Goal: Connect with others: Connect with others

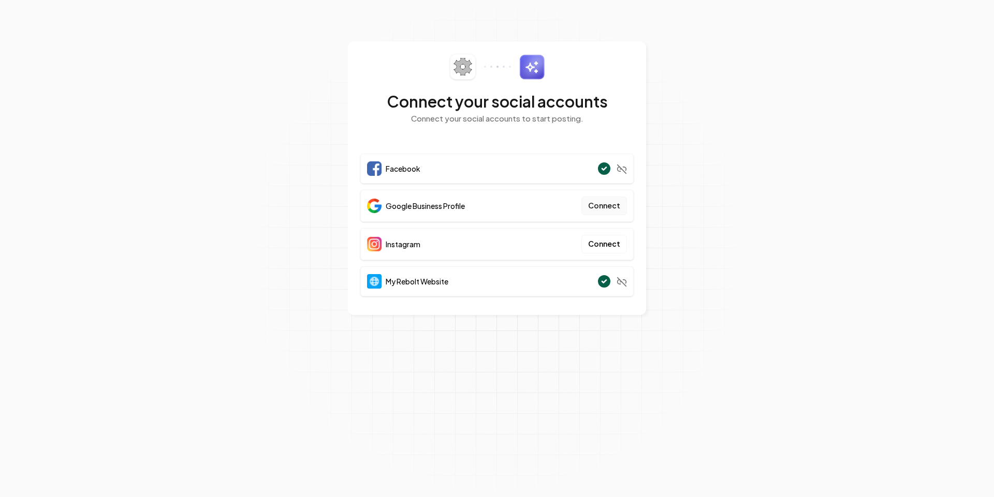
click at [611, 206] on button "Connect" at bounding box center [604, 206] width 46 height 19
click at [614, 243] on button "Connect" at bounding box center [604, 244] width 46 height 19
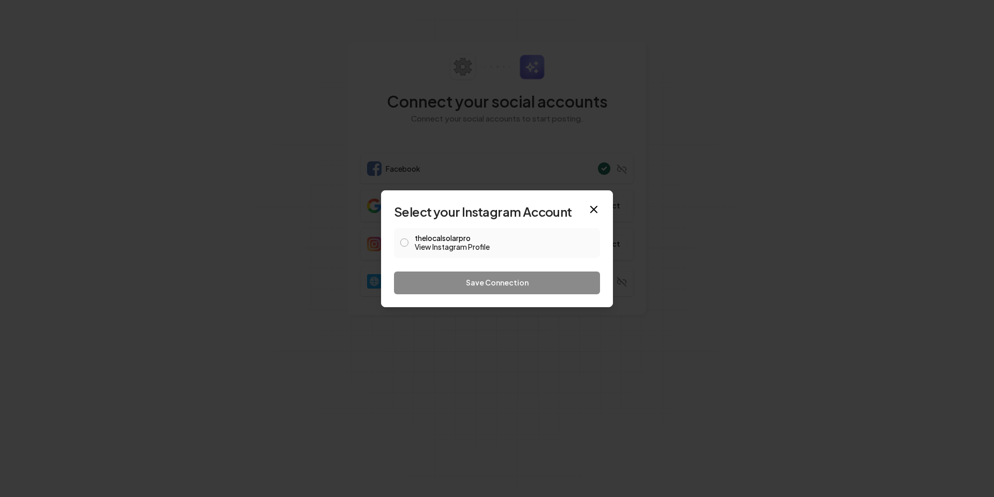
click at [491, 242] on link "View Instagram Profile" at bounding box center [504, 247] width 179 height 10
click at [599, 213] on icon "button" at bounding box center [594, 209] width 12 height 12
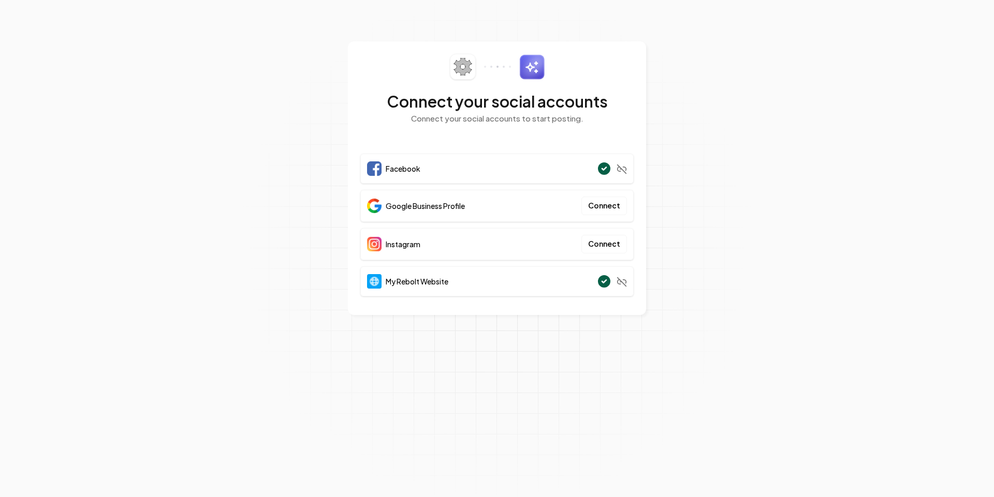
click at [652, 1] on section "Connect your social accounts Connect your social accounts to start posting. Fac…" at bounding box center [497, 248] width 994 height 497
click at [613, 244] on button "Connect" at bounding box center [604, 244] width 46 height 19
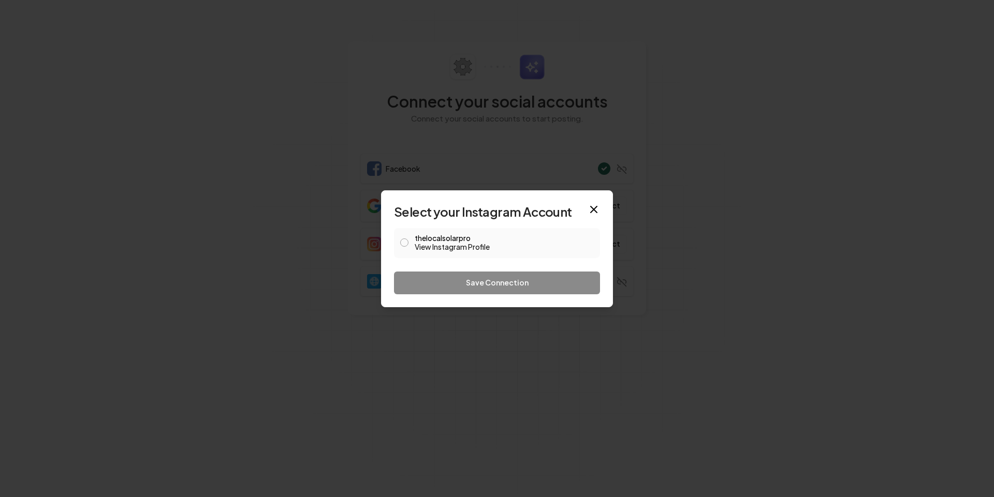
click at [450, 245] on link "View Instagram Profile" at bounding box center [504, 247] width 179 height 10
click at [493, 239] on label "thelocalsolarpro View Instagram Profile" at bounding box center [504, 244] width 179 height 18
click at [408, 239] on button "thelocalsolarpro View Instagram Profile" at bounding box center [404, 243] width 8 height 8
click at [515, 284] on button "Save Connection" at bounding box center [497, 283] width 206 height 23
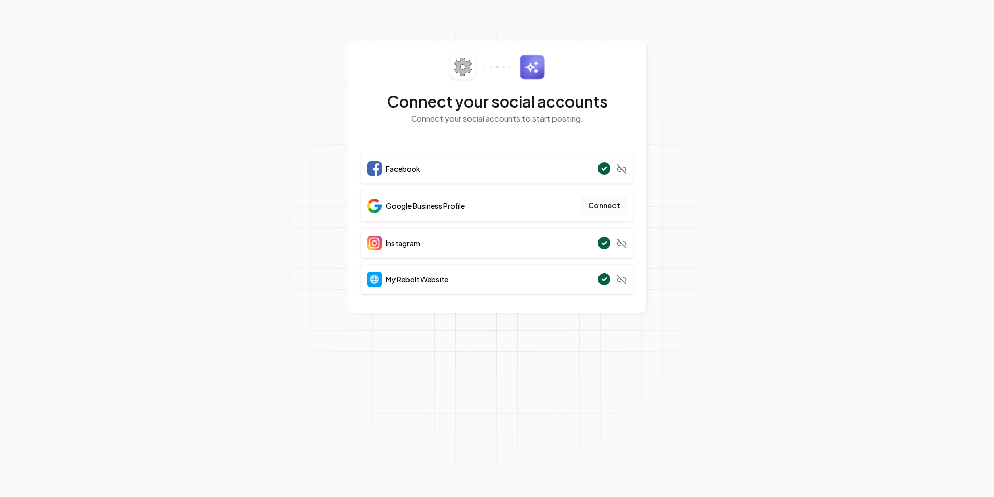
click at [609, 206] on button "Connect" at bounding box center [604, 206] width 46 height 19
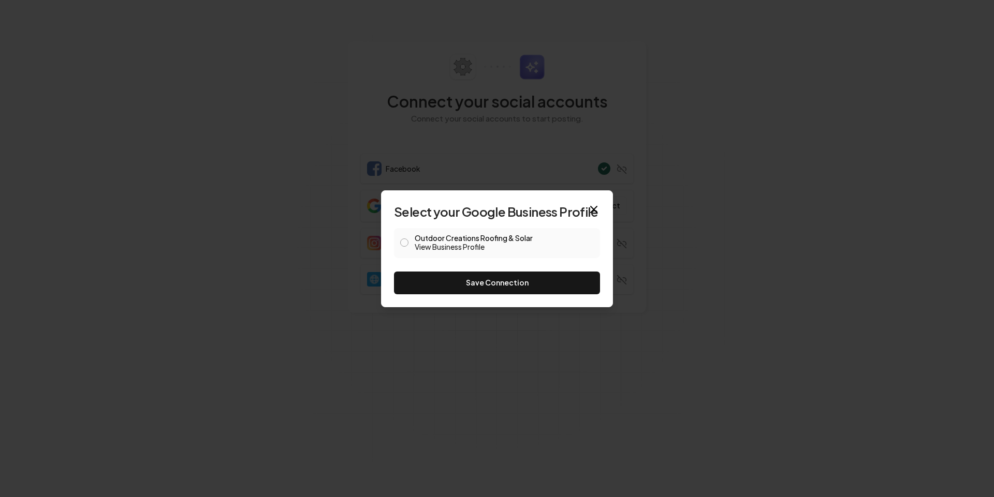
drag, startPoint x: 436, startPoint y: 232, endPoint x: 442, endPoint y: 240, distance: 9.8
click at [438, 231] on div "Outdoor Creations Roofing & Solar View Business Profile" at bounding box center [497, 243] width 206 height 30
click at [445, 253] on div "Outdoor Creations Roofing & Solar View Business Profile" at bounding box center [497, 243] width 206 height 30
click at [411, 248] on div "Outdoor Creations Roofing & Solar View Business Profile" at bounding box center [497, 243] width 206 height 30
click at [403, 242] on button "Outdoor Creations Roofing & Solar View Business Profile" at bounding box center [404, 243] width 8 height 8
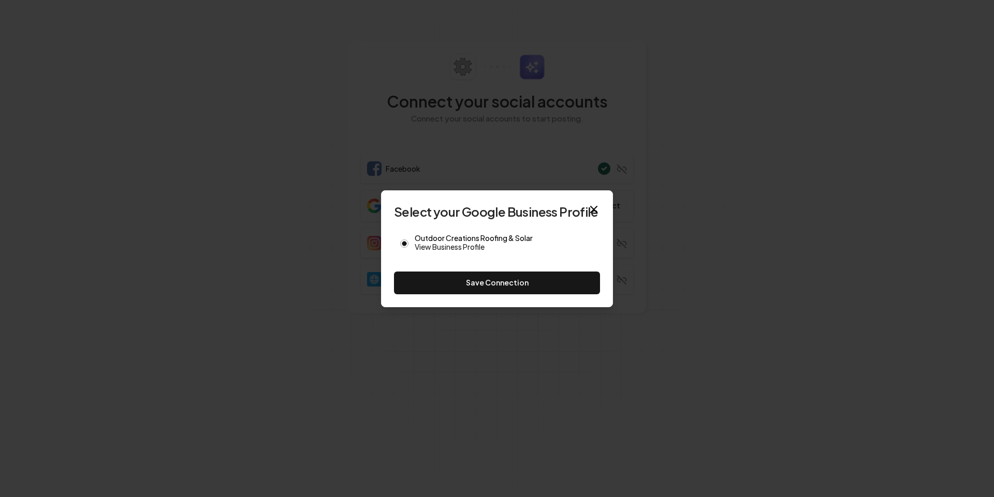
click at [443, 276] on button "Save Connection" at bounding box center [497, 283] width 206 height 23
